Goal: Navigation & Orientation: Find specific page/section

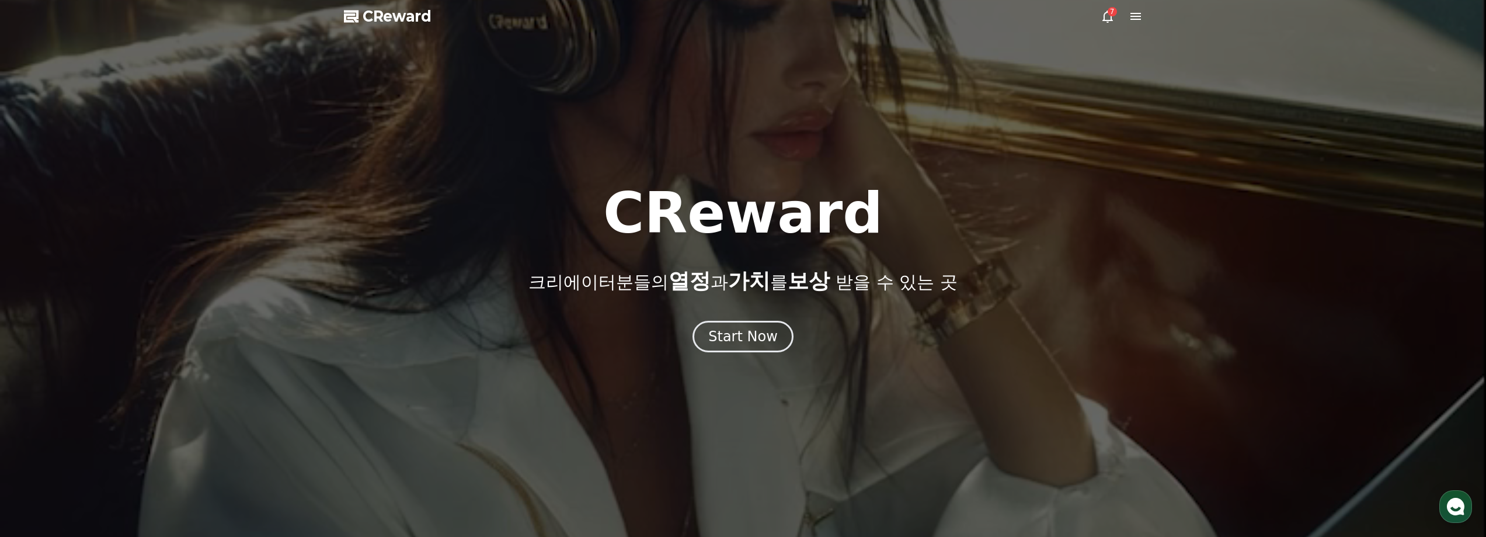
click at [1104, 8] on div at bounding box center [743, 268] width 1486 height 537
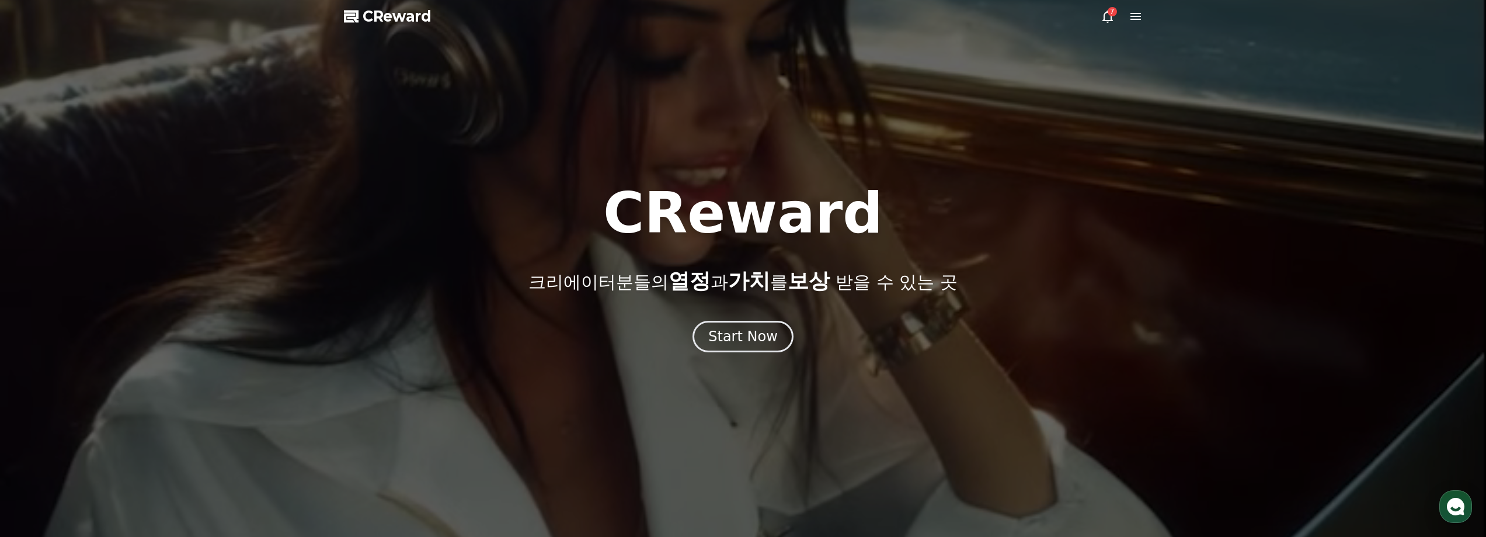
click at [1111, 16] on icon at bounding box center [1107, 17] width 11 height 12
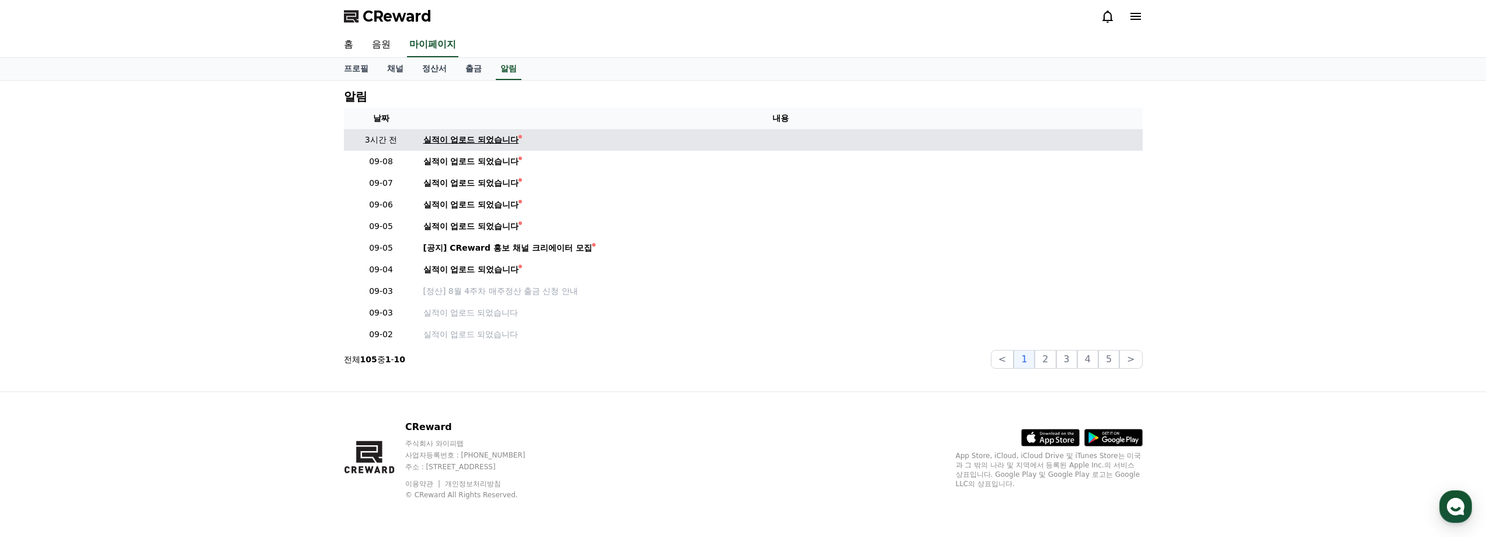
click at [473, 140] on div "실적이 업로드 되었습니다" at bounding box center [471, 140] width 96 height 12
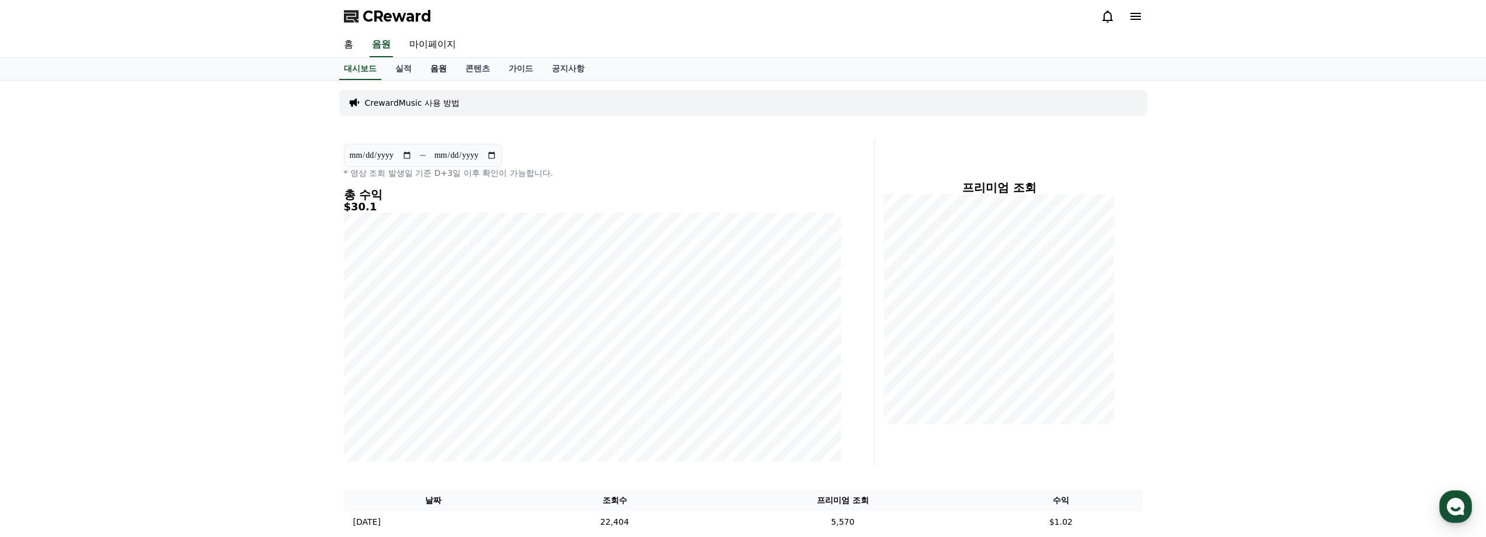
click at [440, 70] on link "음원" at bounding box center [438, 69] width 35 height 22
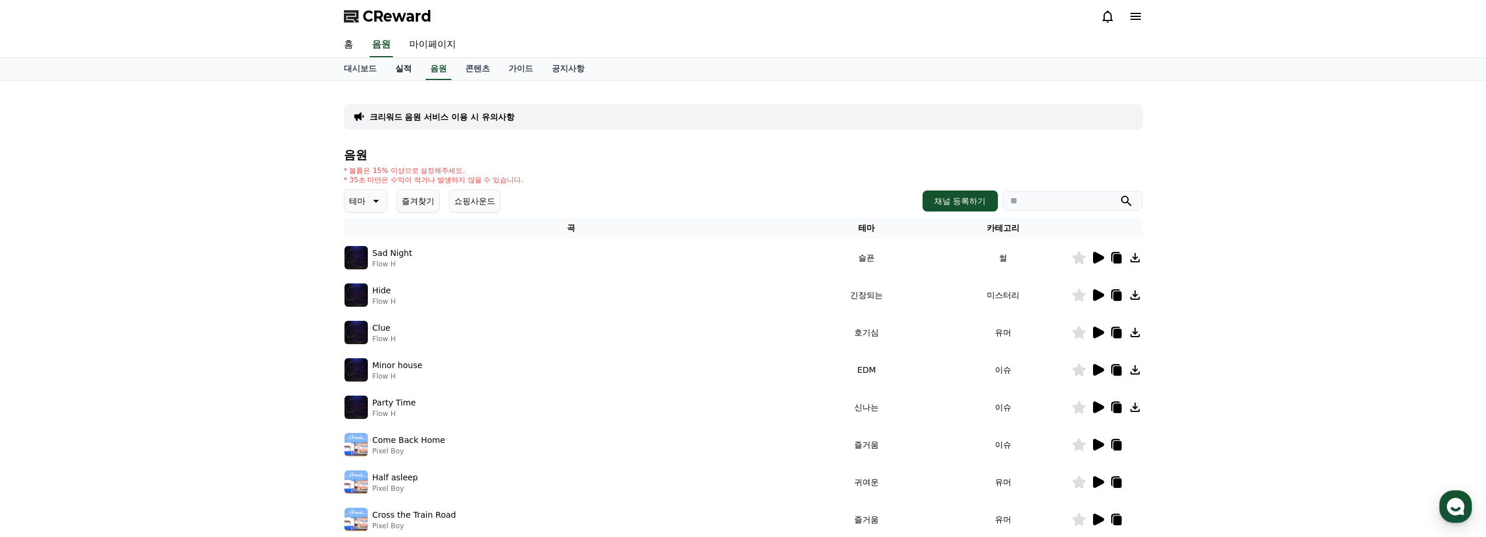
click at [403, 66] on link "실적" at bounding box center [403, 69] width 35 height 22
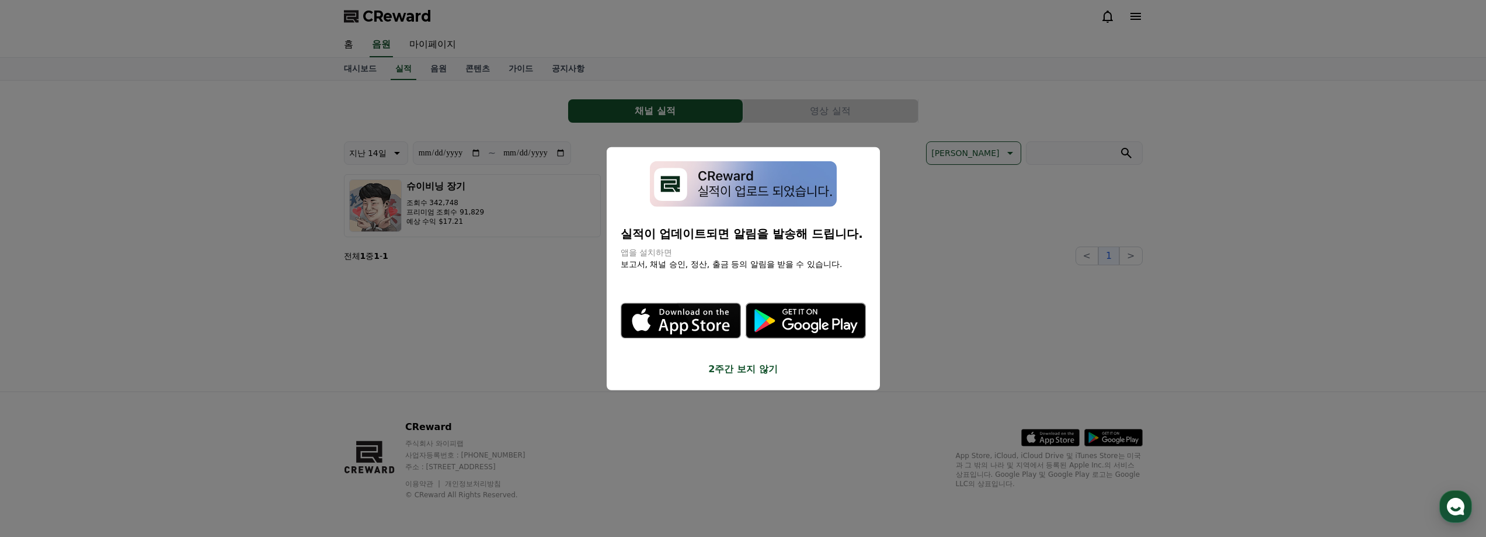
click at [757, 369] on button "2주간 보지 않기" at bounding box center [743, 369] width 245 height 14
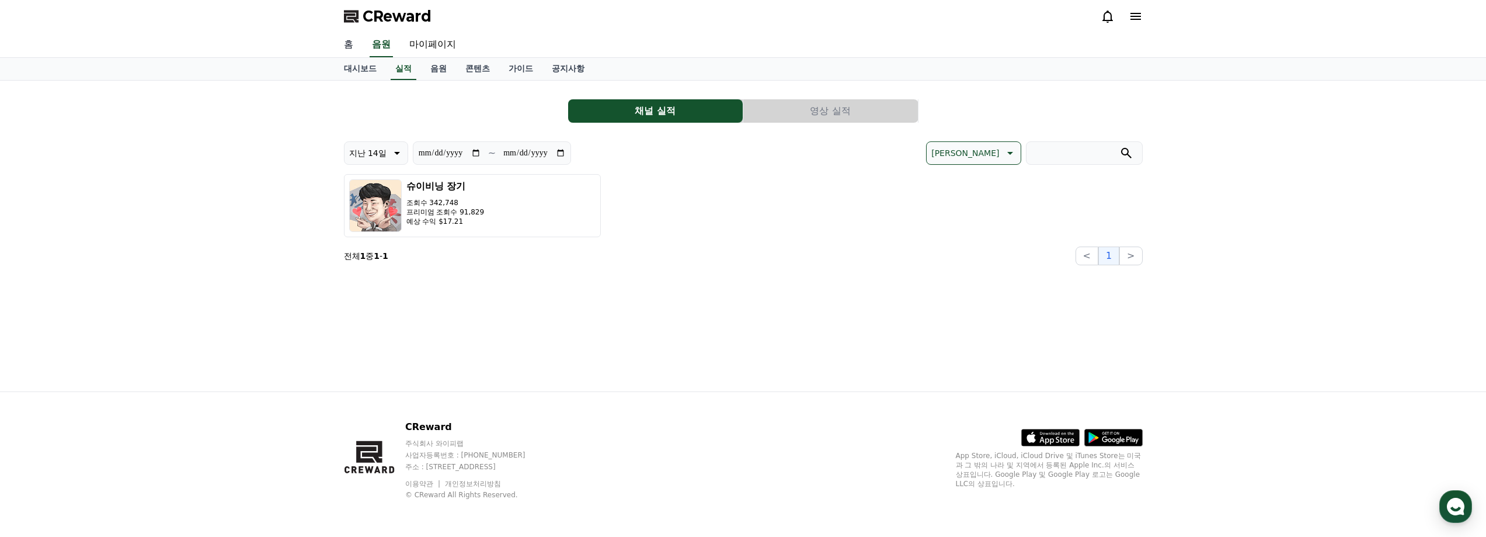
click at [352, 43] on link "홈" at bounding box center [349, 45] width 28 height 25
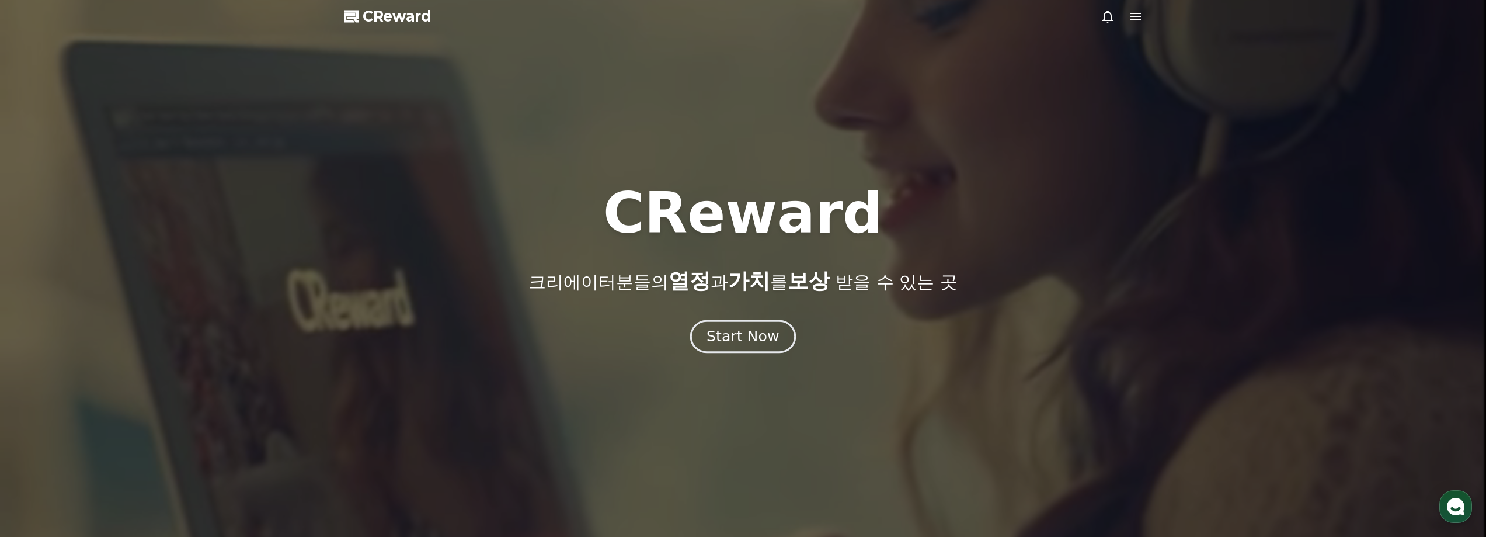
click at [740, 345] on div "Start Now" at bounding box center [743, 336] width 72 height 20
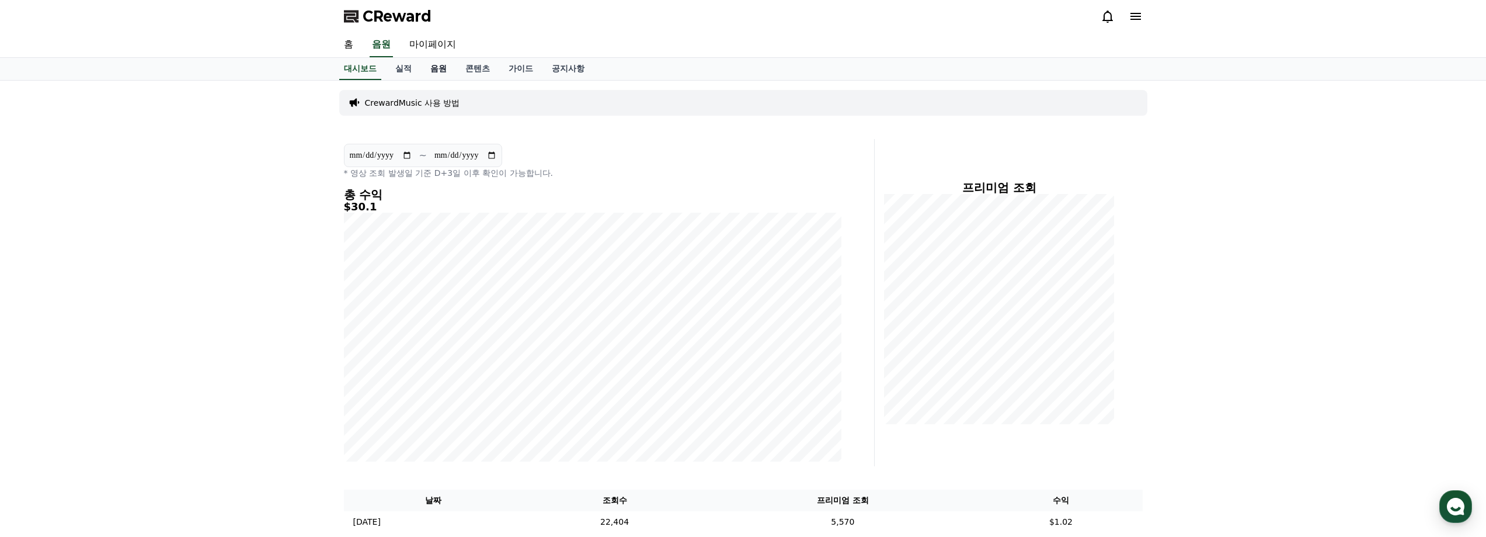
click at [439, 64] on link "음원" at bounding box center [438, 69] width 35 height 22
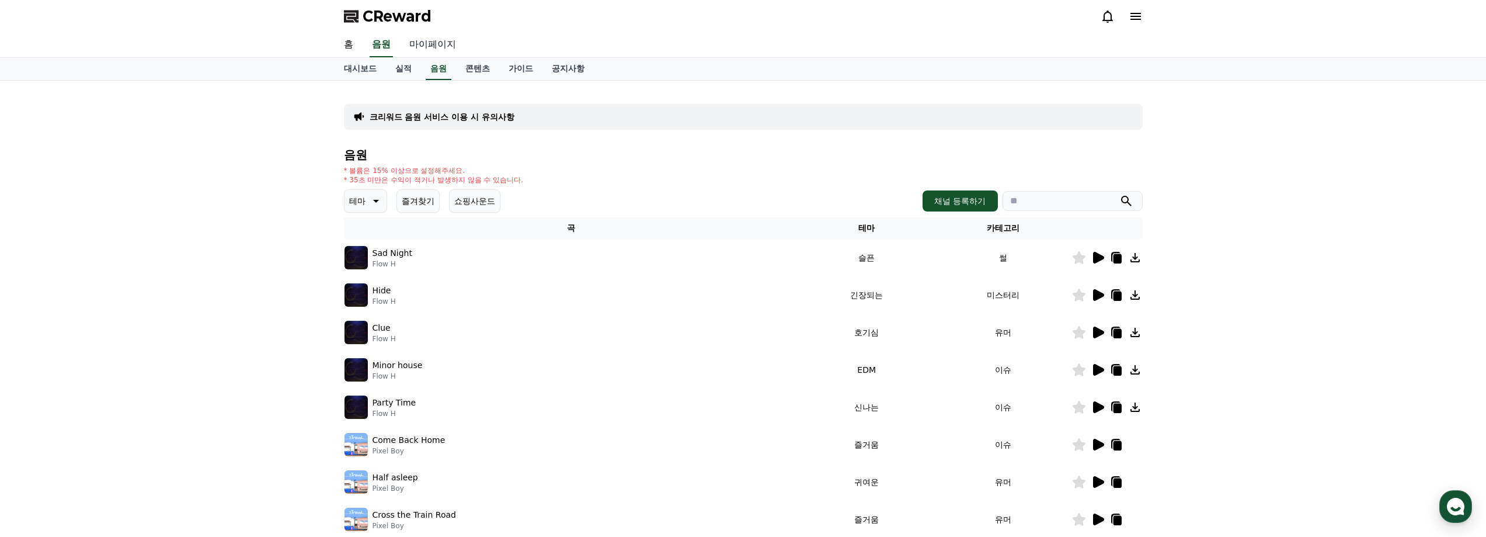
click at [429, 44] on link "마이페이지" at bounding box center [432, 45] width 65 height 25
select select "**********"
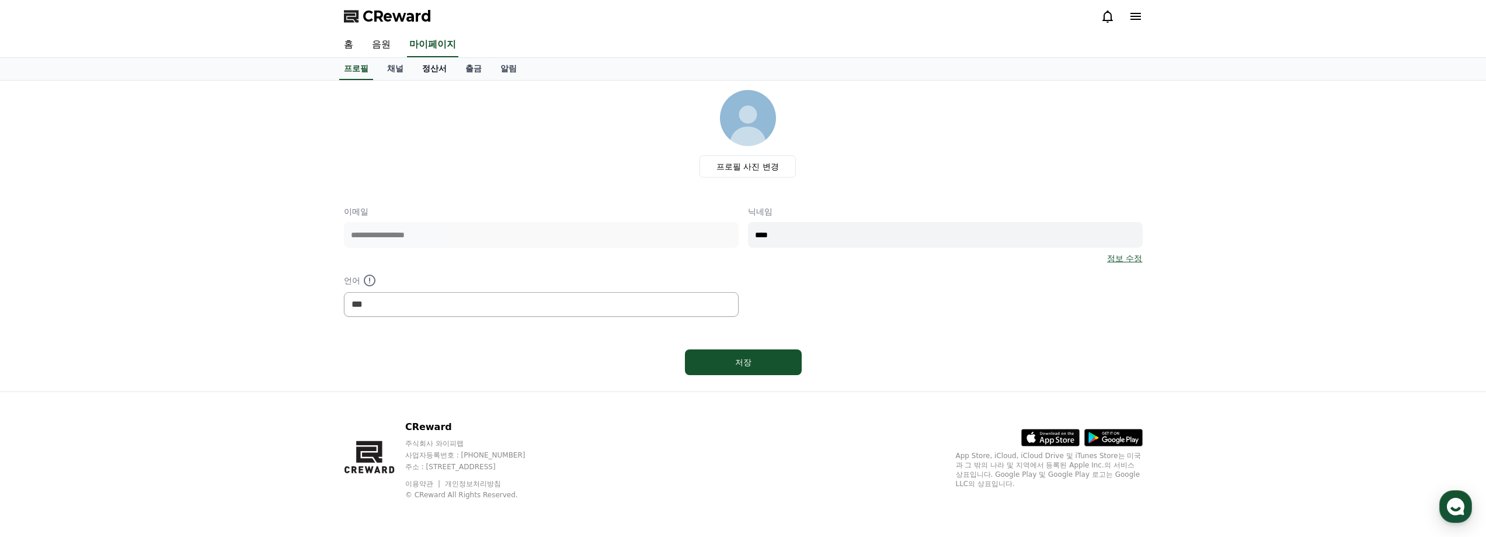
click at [442, 69] on link "정산서" at bounding box center [434, 69] width 43 height 22
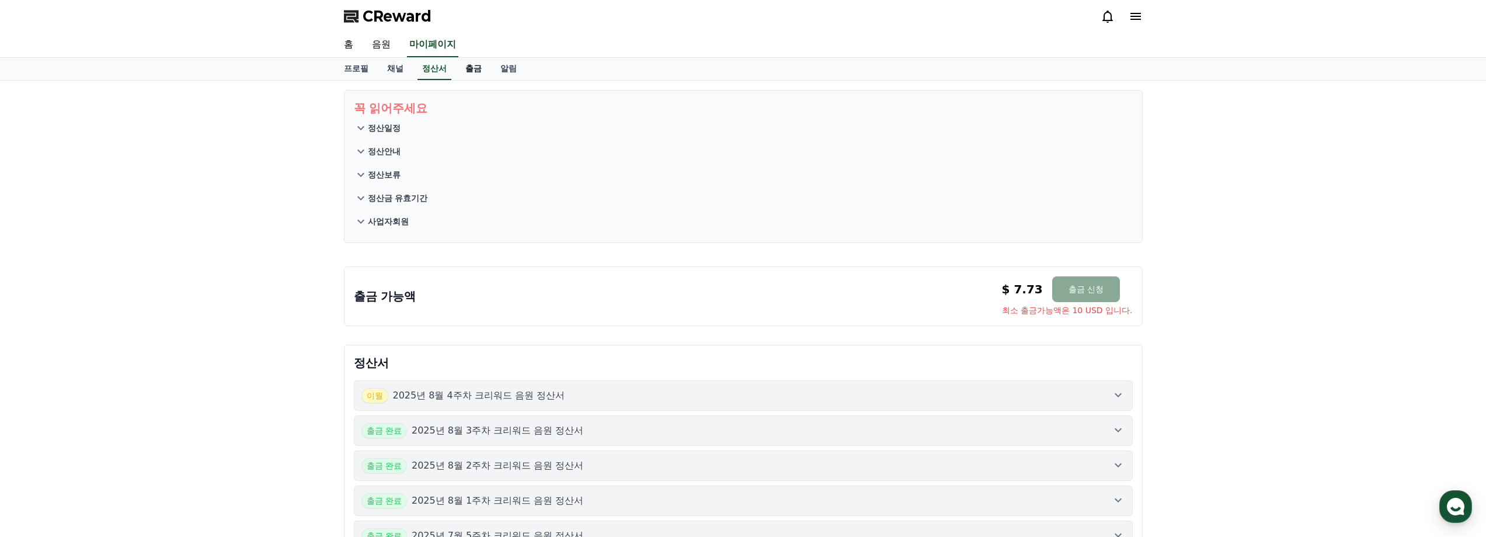
click at [472, 68] on link "출금" at bounding box center [473, 69] width 35 height 22
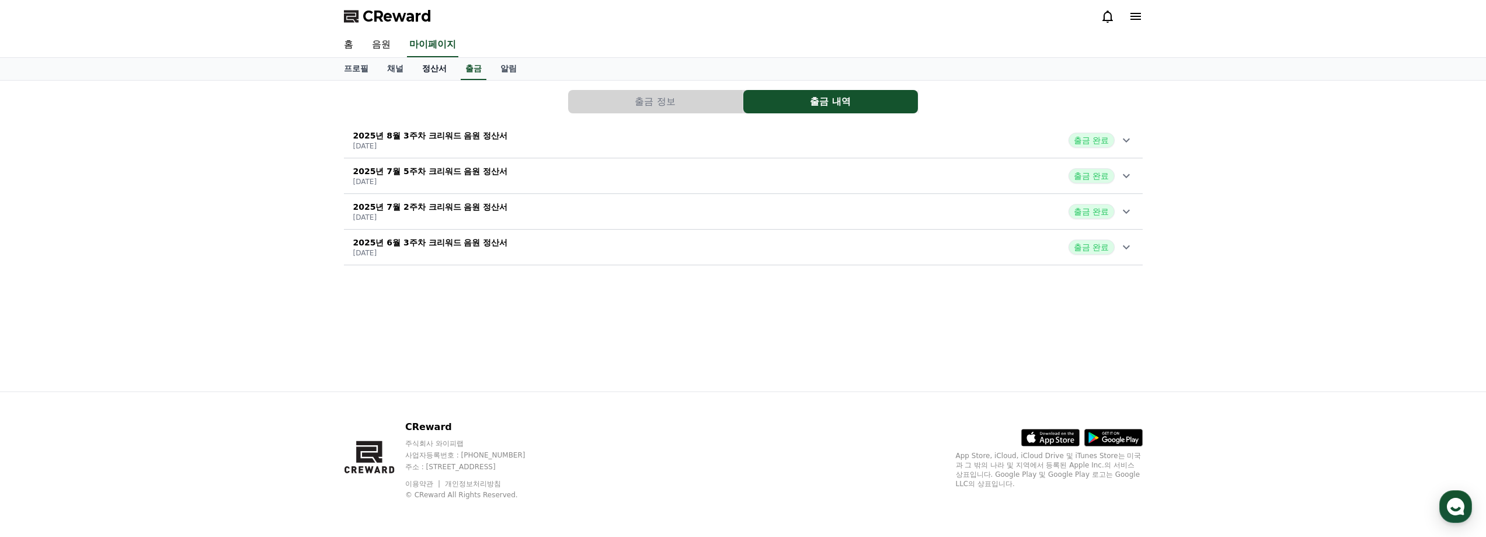
click at [439, 71] on link "정산서" at bounding box center [434, 69] width 43 height 22
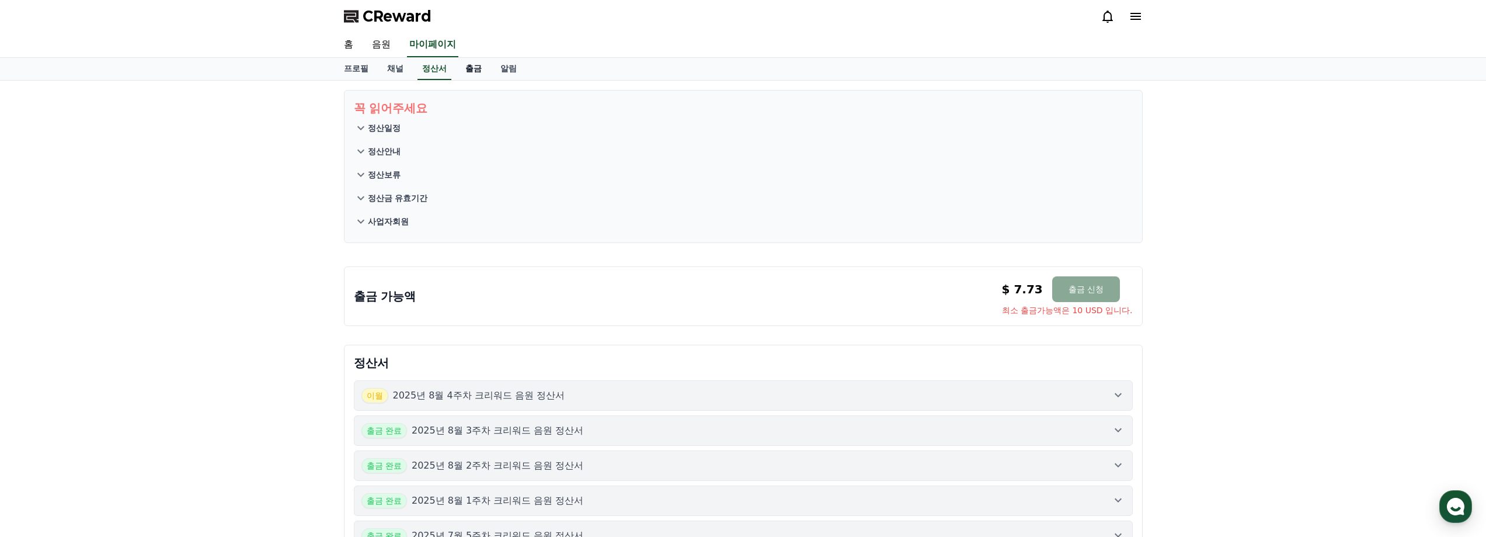
click at [482, 72] on link "출금" at bounding box center [473, 69] width 35 height 22
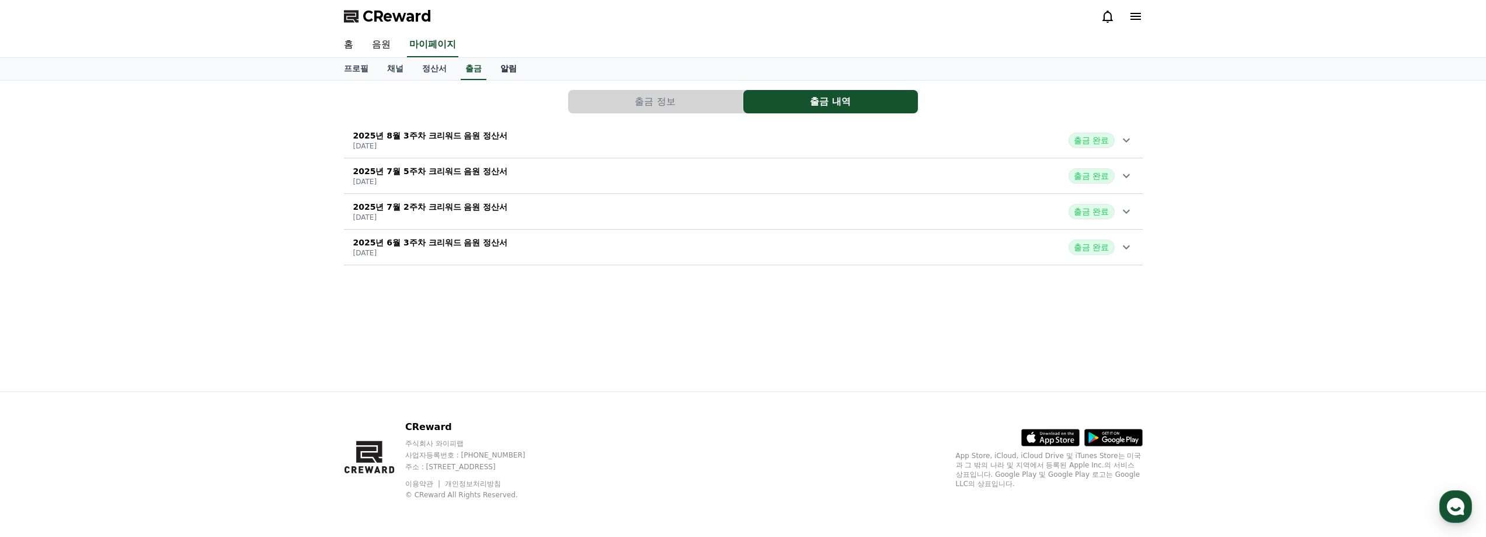
click at [523, 71] on link "알림" at bounding box center [508, 69] width 35 height 22
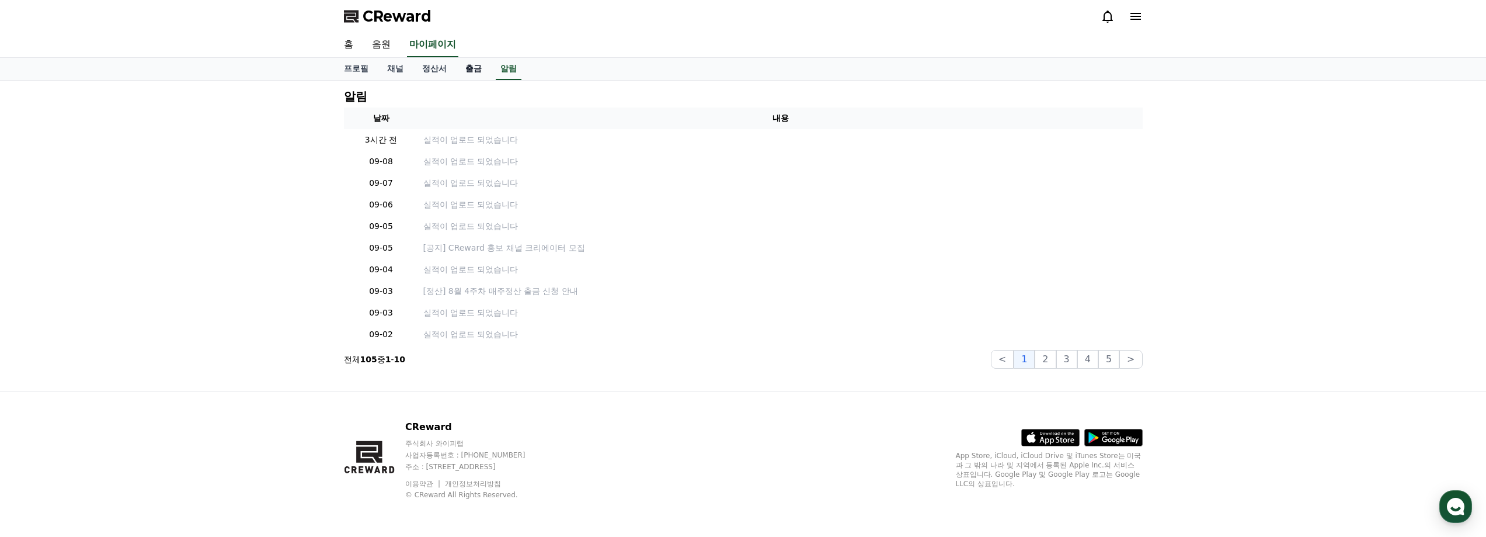
click at [477, 72] on link "출금" at bounding box center [473, 69] width 35 height 22
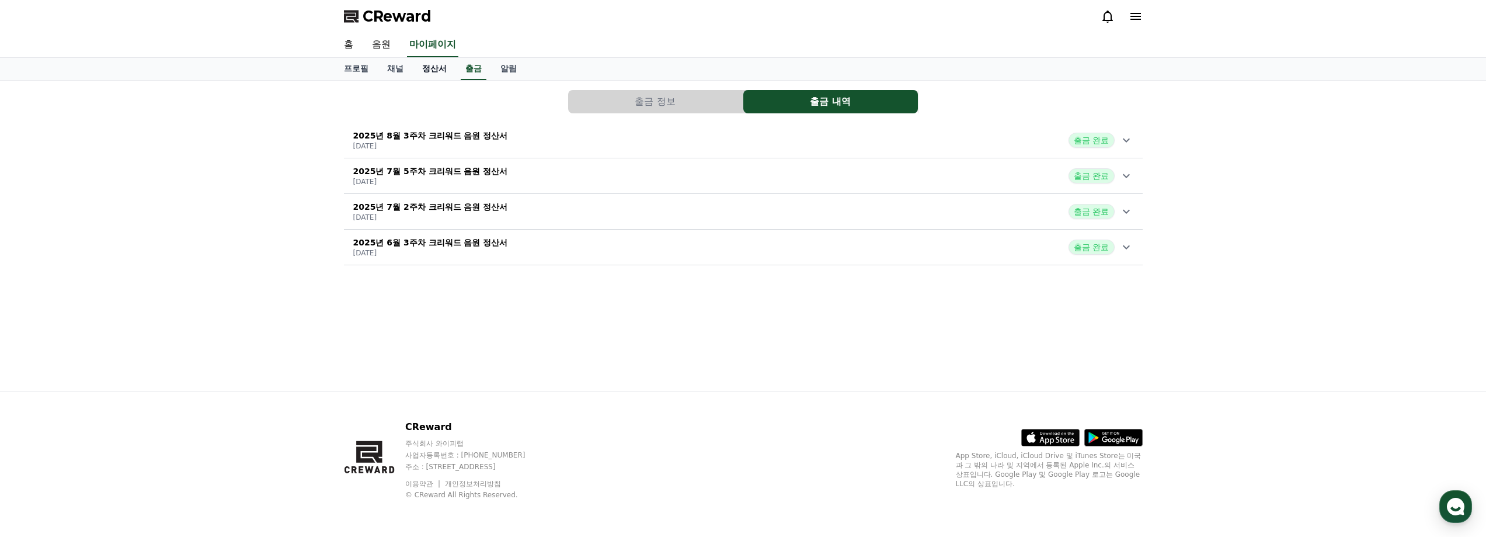
click at [441, 73] on link "정산서" at bounding box center [434, 69] width 43 height 22
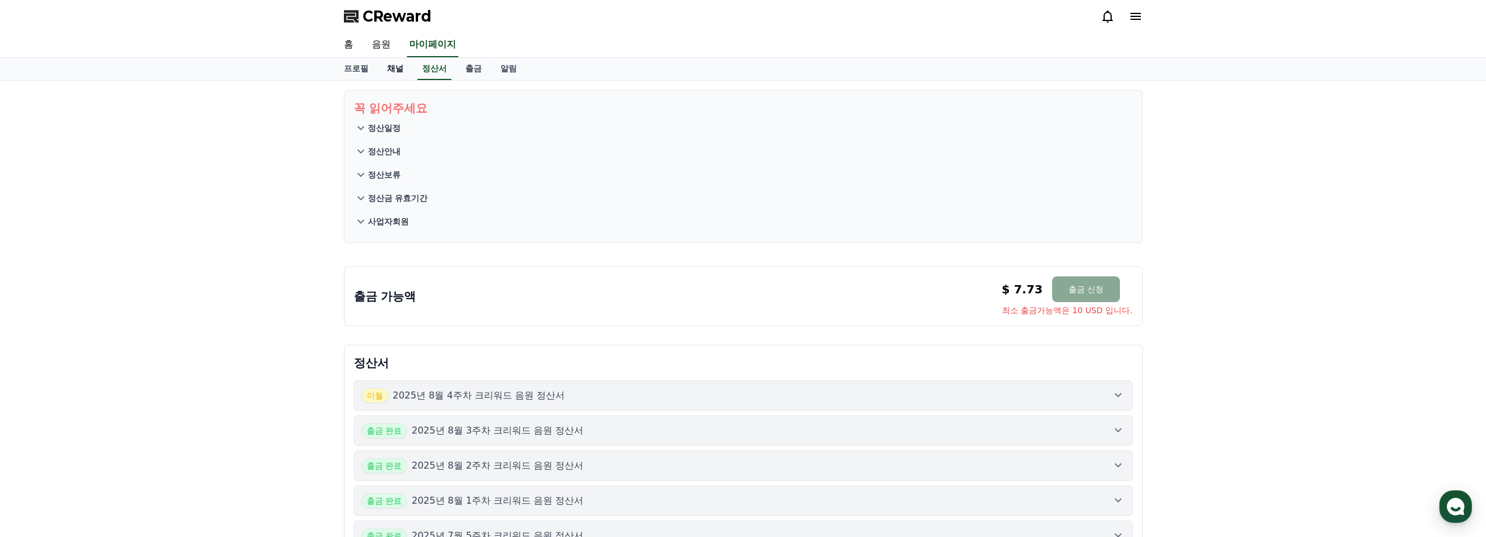
click at [391, 67] on link "채널" at bounding box center [395, 69] width 35 height 22
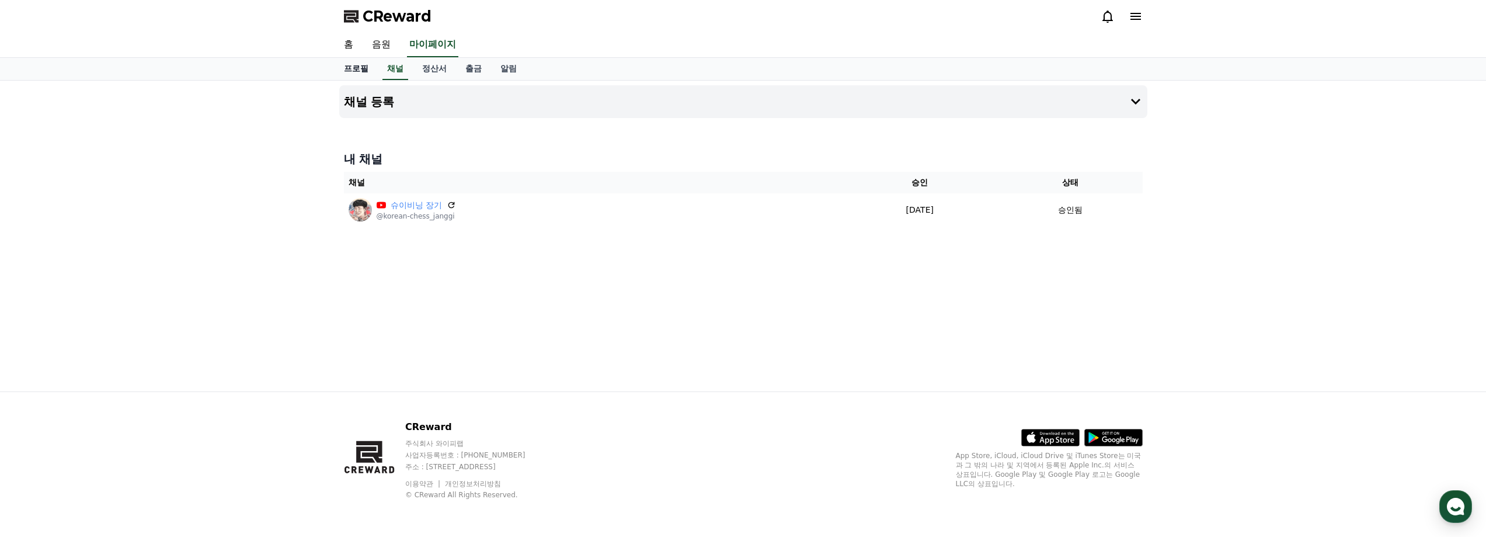
click at [350, 69] on link "프로필" at bounding box center [356, 69] width 43 height 22
select select "**********"
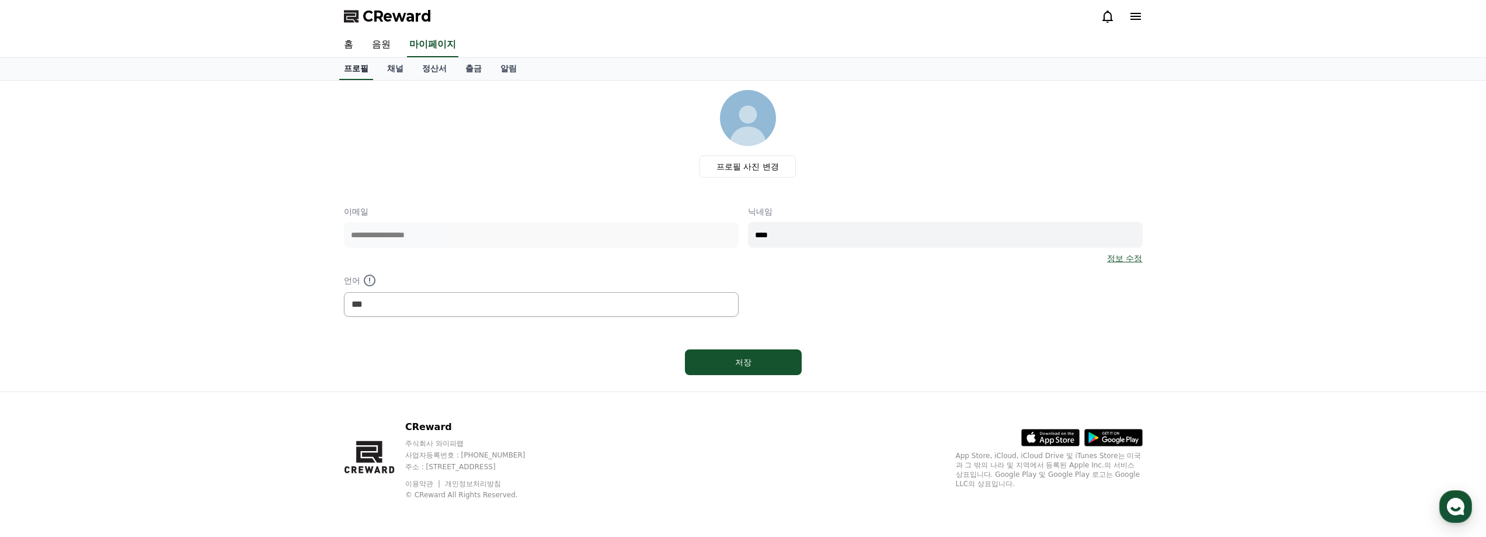
click at [352, 58] on link "프로필" at bounding box center [356, 69] width 34 height 22
click at [350, 45] on link "홈" at bounding box center [349, 45] width 28 height 25
